Goal: Transaction & Acquisition: Purchase product/service

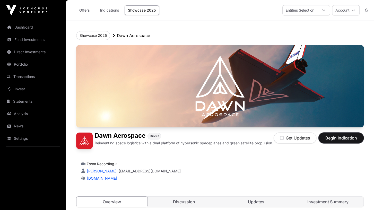
click at [349, 139] on span "Begin Indication" at bounding box center [341, 138] width 32 height 6
click at [281, 138] on icon "button" at bounding box center [282, 138] width 4 height 4
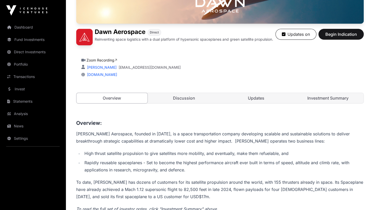
scroll to position [54, 0]
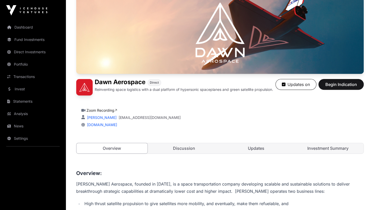
click at [248, 149] on link "Updates" at bounding box center [256, 148] width 71 height 10
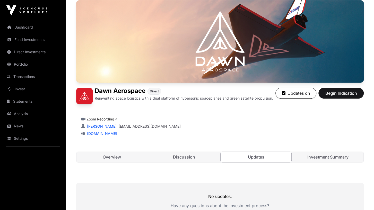
scroll to position [43, 0]
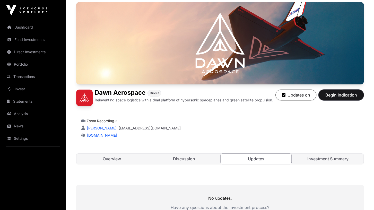
click at [353, 94] on span "Begin Indication" at bounding box center [341, 95] width 32 height 6
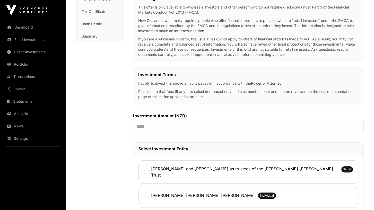
scroll to position [107, 0]
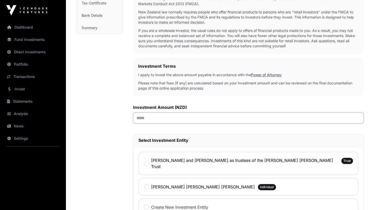
click at [175, 118] on input "text" at bounding box center [248, 117] width 231 height 11
type input "*******"
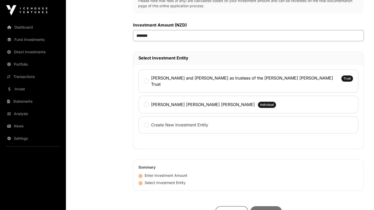
scroll to position [214, 0]
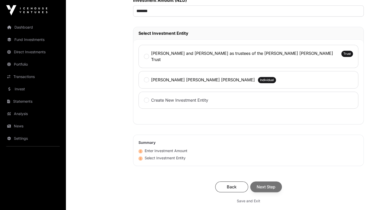
click at [162, 78] on div "[PERSON_NAME] [PERSON_NAME] [PERSON_NAME] Individual" at bounding box center [248, 80] width 220 height 18
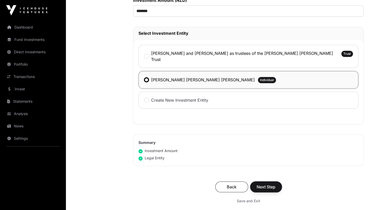
click at [268, 184] on span "Next Step" at bounding box center [266, 187] width 19 height 6
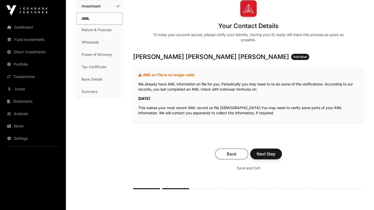
scroll to position [54, 0]
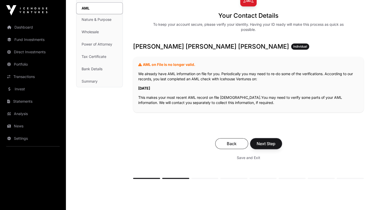
click at [272, 145] on span "Next Step" at bounding box center [266, 144] width 19 height 6
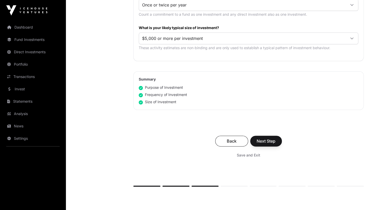
scroll to position [294, 0]
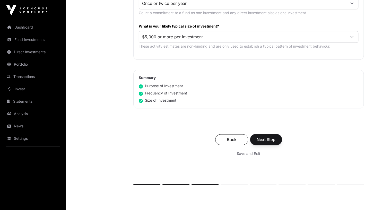
click at [272, 138] on span "Next Step" at bounding box center [266, 139] width 19 height 6
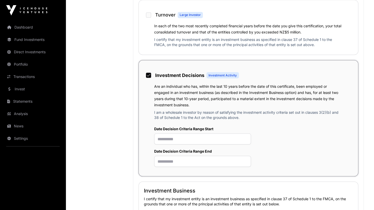
scroll to position [535, 0]
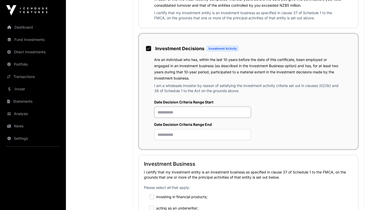
click at [160, 118] on input "text" at bounding box center [202, 112] width 97 height 11
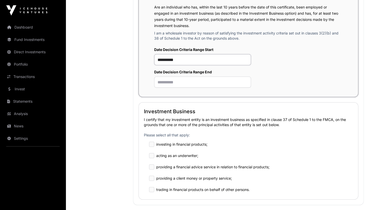
scroll to position [589, 0]
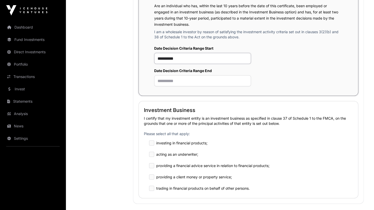
type input "**********"
click at [164, 86] on input "text" at bounding box center [202, 80] width 97 height 11
type input "*"
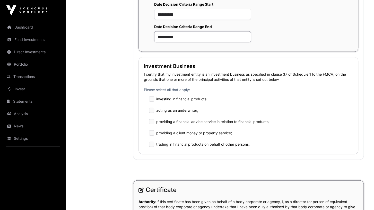
scroll to position [642, 0]
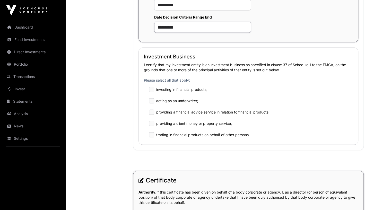
type input "**********"
click at [192, 92] on label "investing in financial products;" at bounding box center [181, 89] width 51 height 5
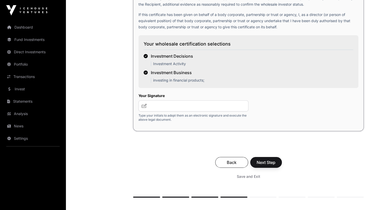
scroll to position [964, 0]
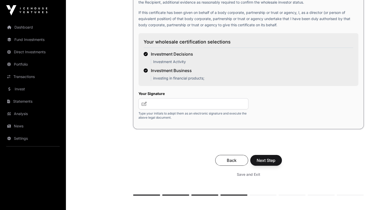
click at [145, 106] on icon at bounding box center [144, 104] width 5 height 4
click at [159, 109] on input "text" at bounding box center [193, 103] width 110 height 11
type input "****"
click at [273, 163] on span "Next Step" at bounding box center [266, 160] width 19 height 6
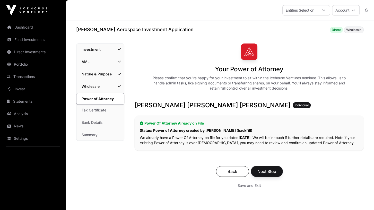
click at [273, 174] on span "Next Step" at bounding box center [266, 171] width 19 height 6
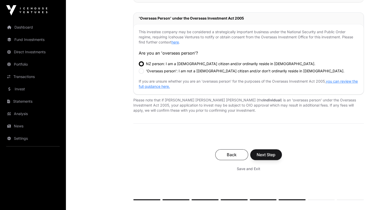
scroll to position [161, 0]
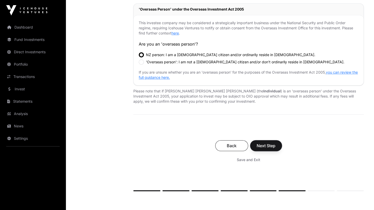
click at [270, 144] on span "Next Step" at bounding box center [266, 146] width 19 height 6
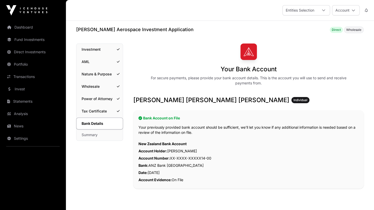
scroll to position [80, 0]
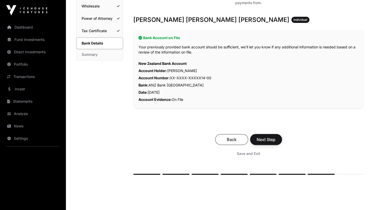
click at [271, 139] on span "Next Step" at bounding box center [266, 139] width 19 height 6
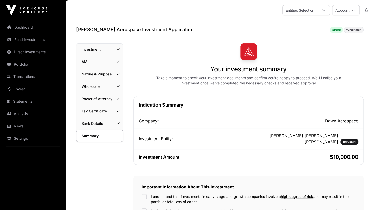
click at [100, 51] on link "Investment" at bounding box center [99, 49] width 46 height 11
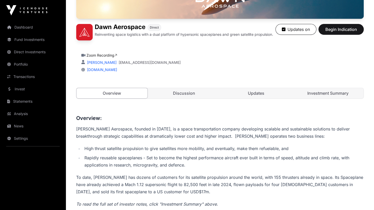
scroll to position [134, 0]
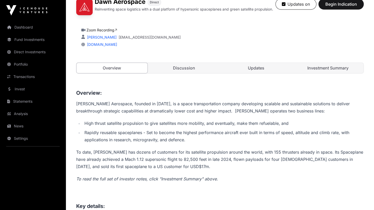
click at [327, 68] on link "Investment Summary" at bounding box center [327, 68] width 71 height 10
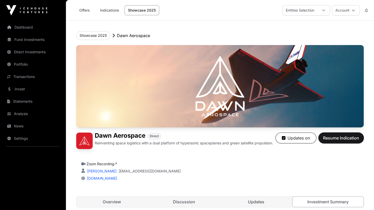
click at [349, 139] on span "Resume Indication" at bounding box center [341, 138] width 36 height 6
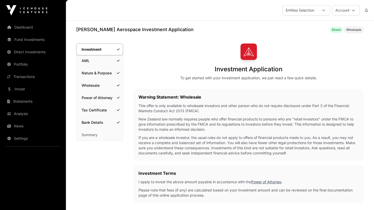
click at [96, 133] on link "Summary" at bounding box center [99, 134] width 46 height 11
